Goal: Download file/media

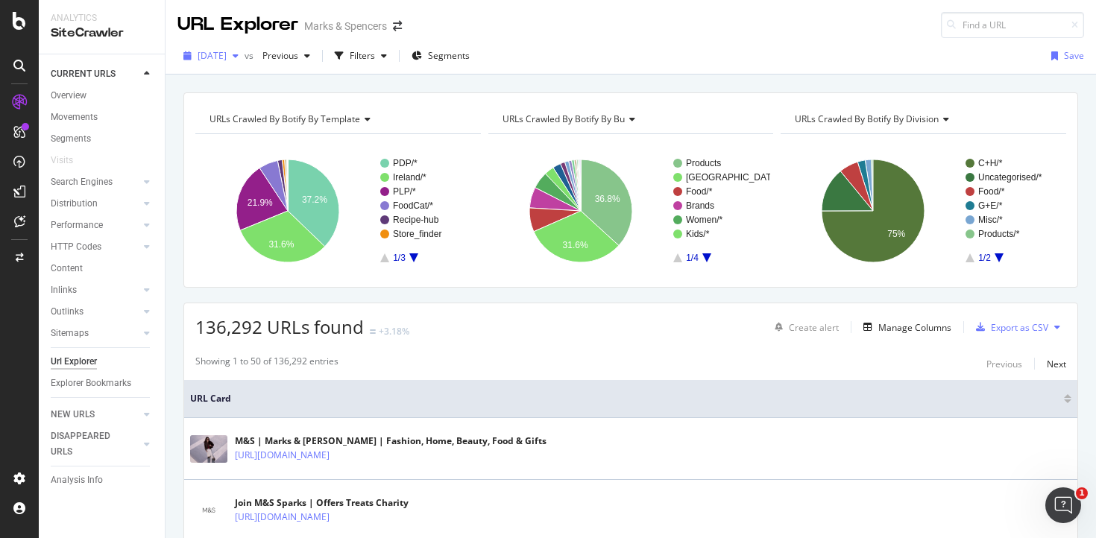
click at [227, 57] on span "[DATE]" at bounding box center [212, 55] width 29 height 13
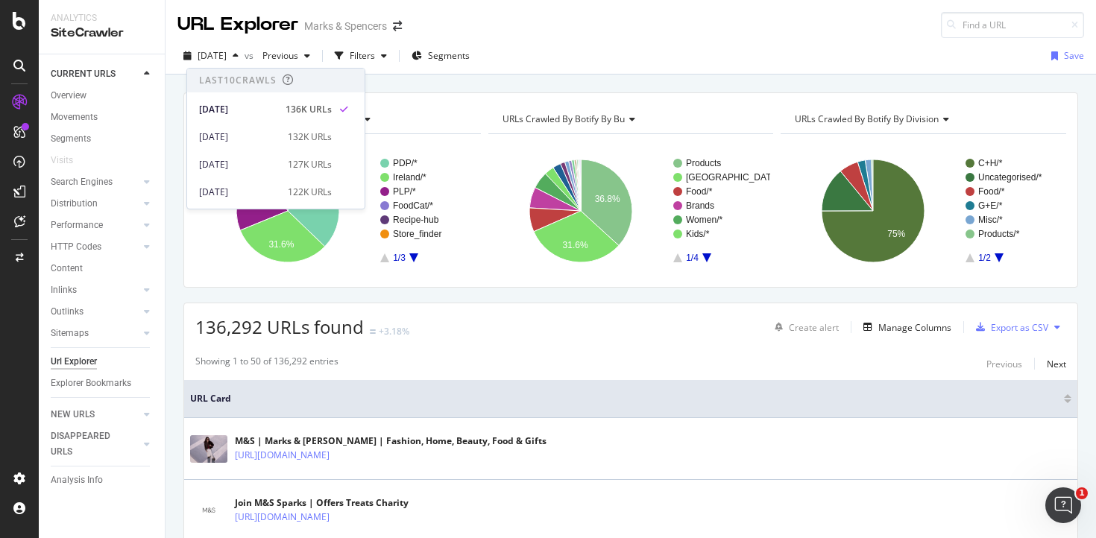
click at [581, 59] on div "[DATE] vs Previous Filters Segments Save" at bounding box center [631, 59] width 931 height 30
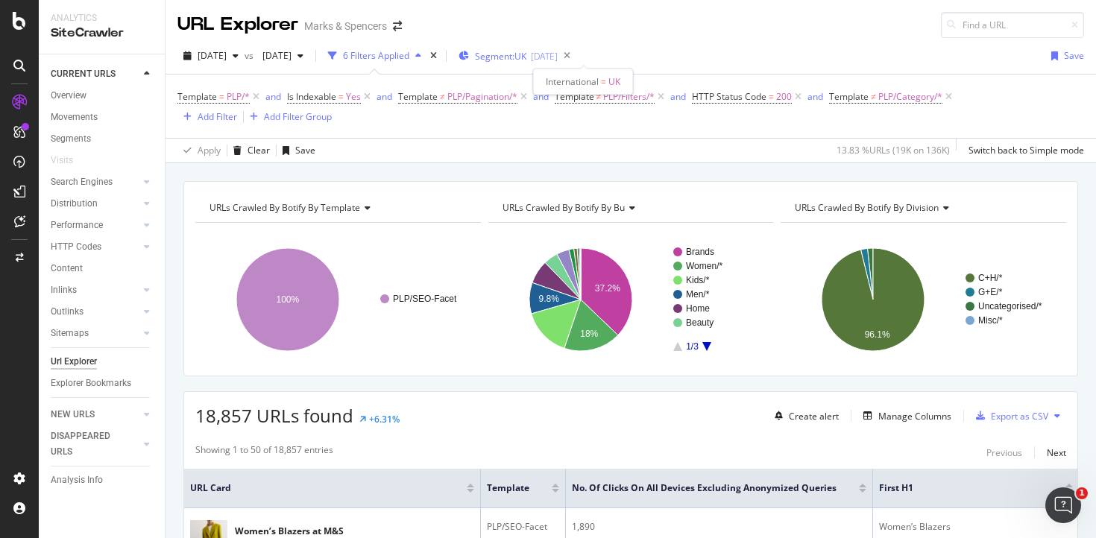
click at [558, 57] on div "[DATE]" at bounding box center [544, 56] width 27 height 13
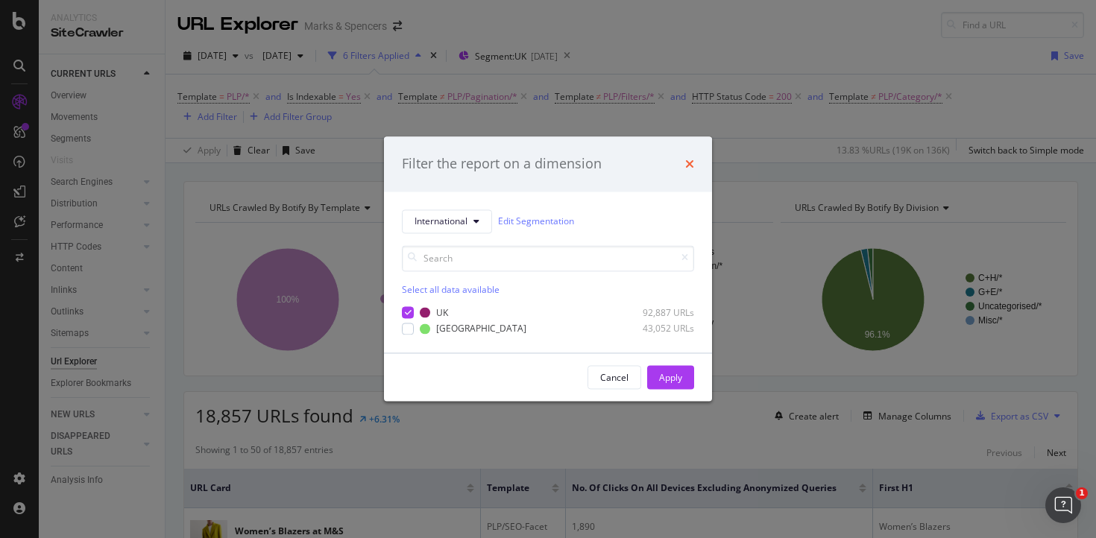
click at [692, 166] on icon "times" at bounding box center [689, 164] width 9 height 12
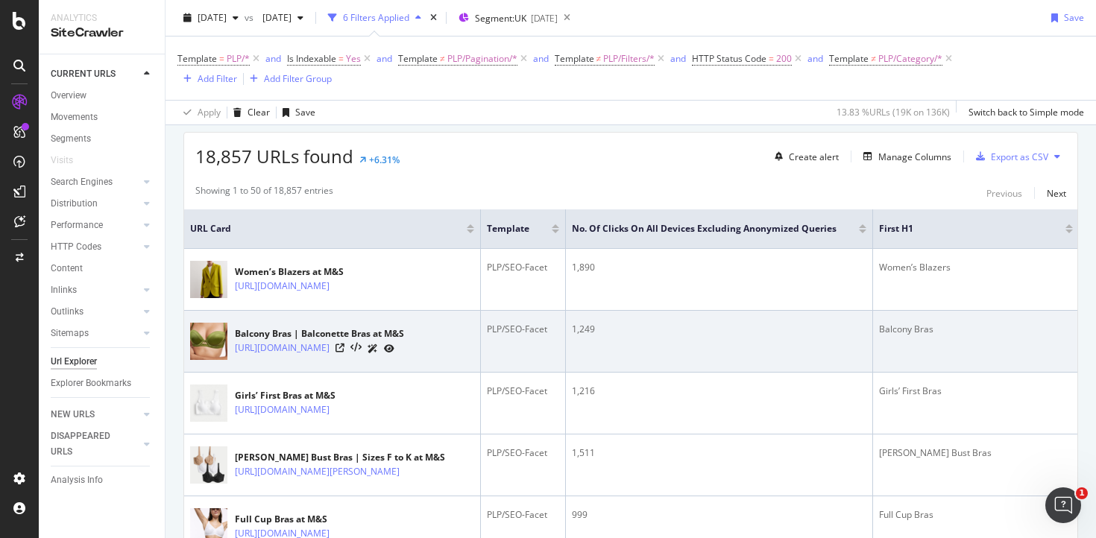
scroll to position [249, 0]
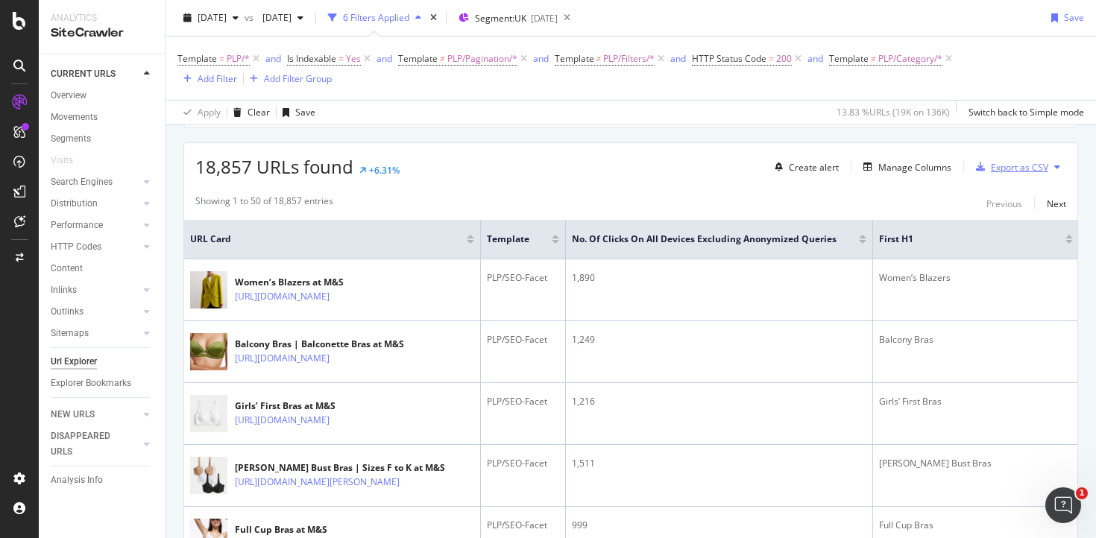
click at [987, 169] on div "button" at bounding box center [980, 167] width 21 height 9
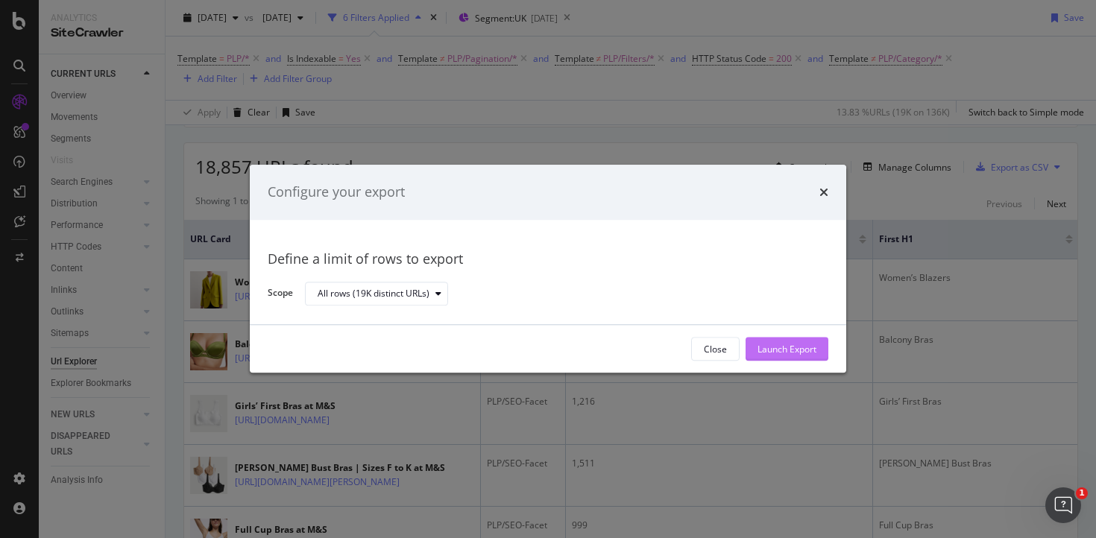
click at [771, 353] on div "Launch Export" at bounding box center [787, 349] width 59 height 13
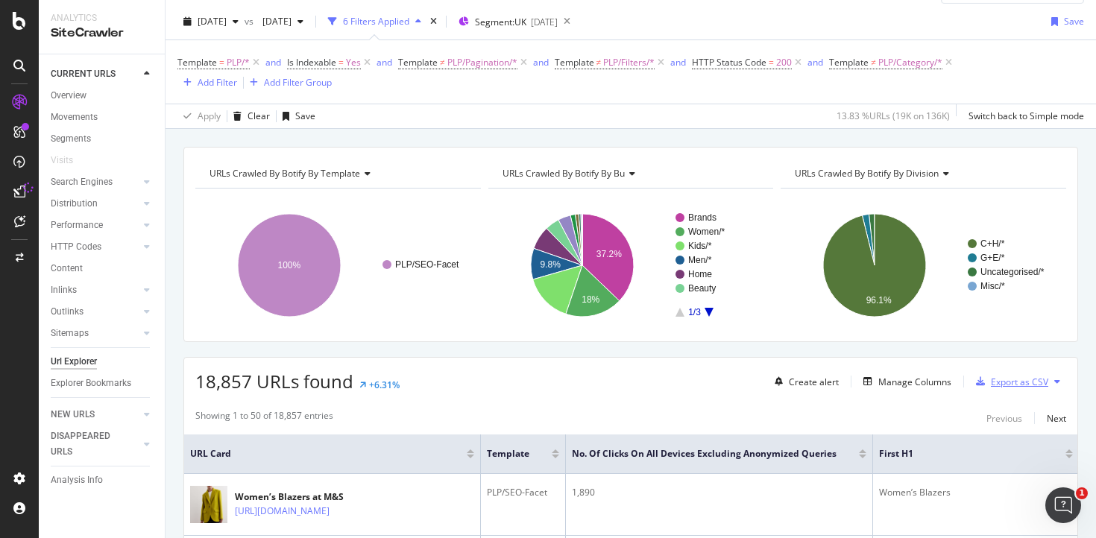
scroll to position [0, 0]
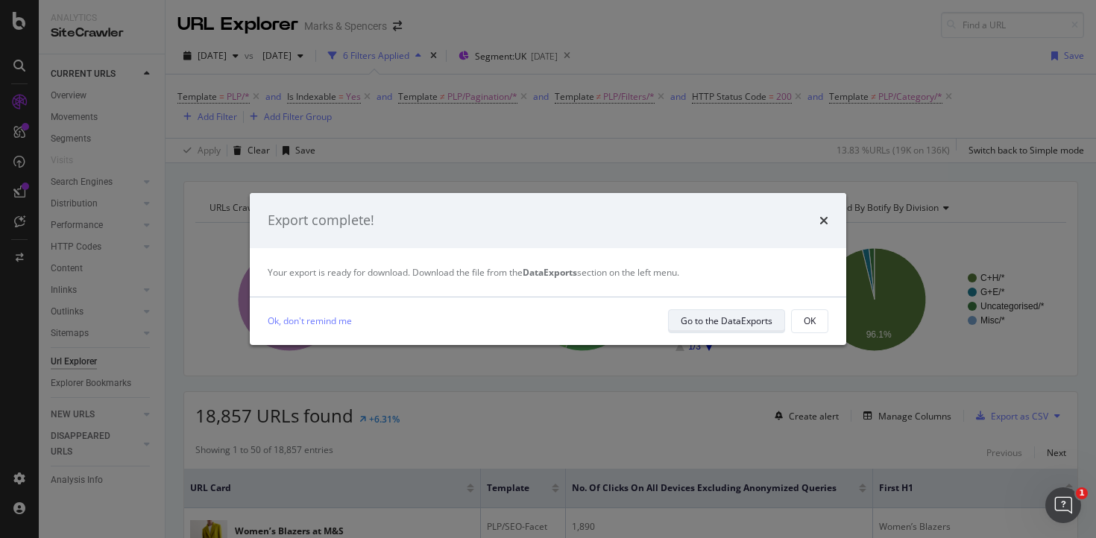
click at [740, 326] on div "Go to the DataExports" at bounding box center [727, 321] width 92 height 13
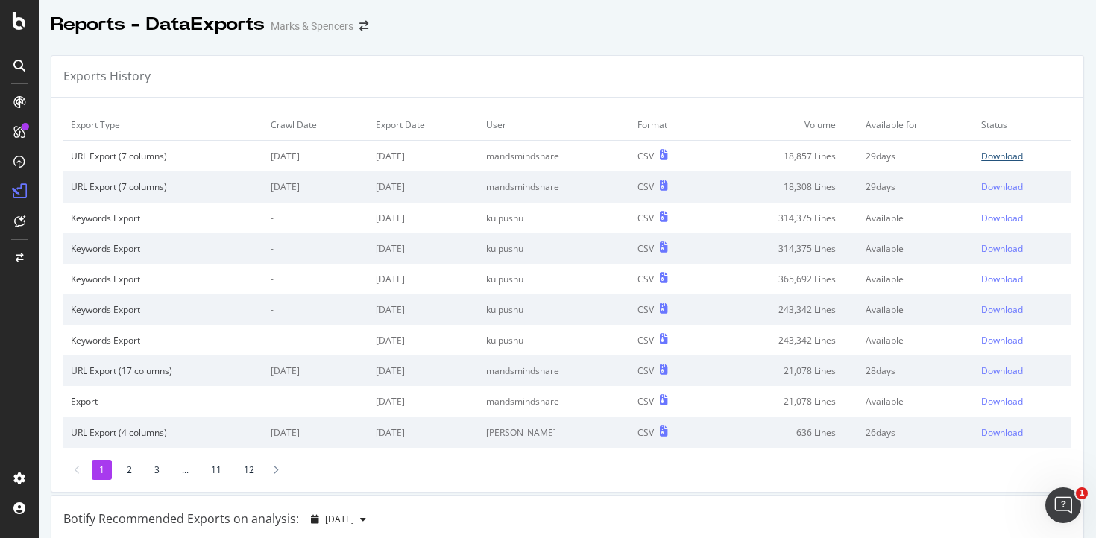
click at [1001, 160] on div "Download" at bounding box center [1002, 156] width 42 height 13
